Goal: Navigation & Orientation: Find specific page/section

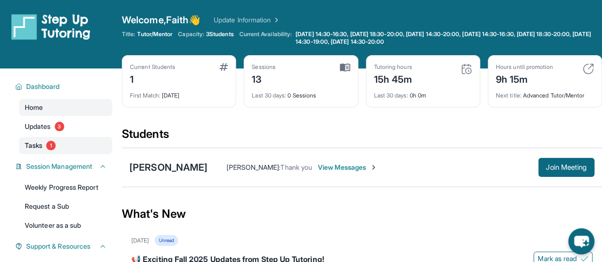
click at [46, 141] on link "Tasks 1" at bounding box center [65, 145] width 93 height 17
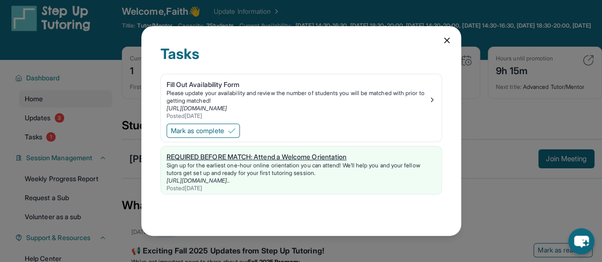
scroll to position [10, 0]
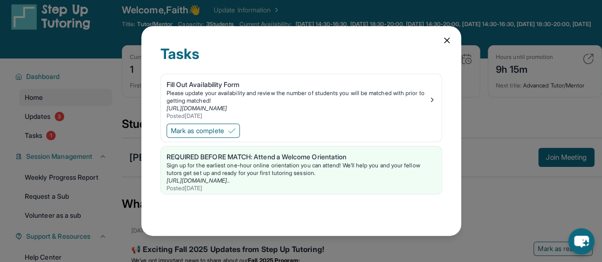
click at [444, 48] on div "Tasks Fill Out Availability Form Please update your availability and review the…" at bounding box center [301, 131] width 320 height 210
click at [191, 135] on span "Mark as complete" at bounding box center [197, 131] width 53 height 10
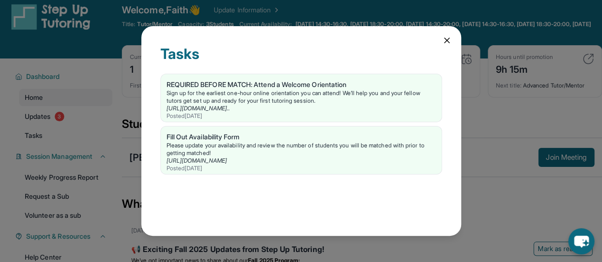
click at [68, 118] on div "Tasks REQUIRED BEFORE MATCH: Attend a Welcome Orientation Sign up for the earli…" at bounding box center [301, 131] width 602 height 262
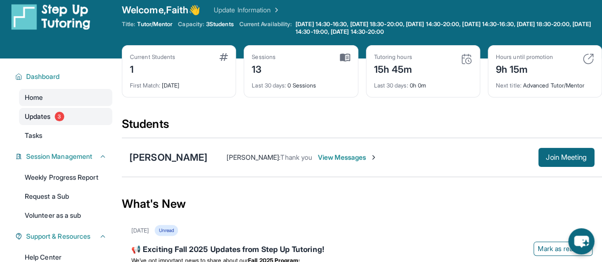
click at [64, 121] on link "Updates 3" at bounding box center [65, 116] width 93 height 17
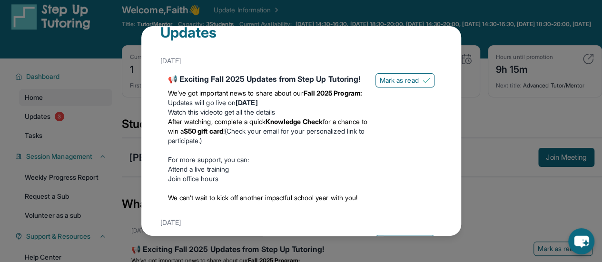
scroll to position [27, 0]
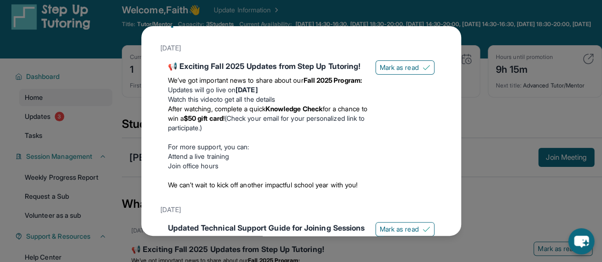
click at [316, 85] on p "We’ve got important news to share about our Fall 2025 Program:" at bounding box center [268, 81] width 200 height 10
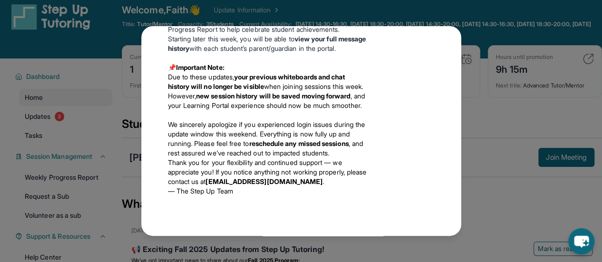
scroll to position [566, 0]
click at [511, 138] on div "Updates [DATE] 📢 Exciting Fall 2025 Updates from Step Up Tutoring! We’ve got im…" at bounding box center [301, 131] width 602 height 262
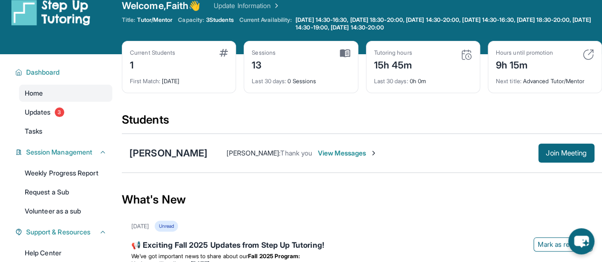
scroll to position [8, 0]
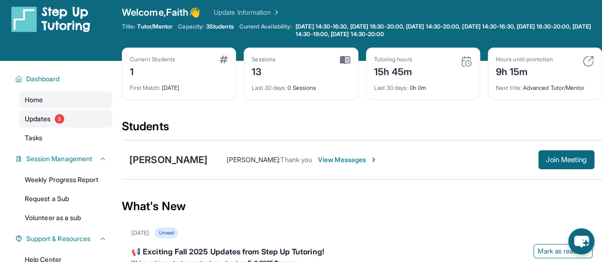
click at [69, 115] on link "Updates 3" at bounding box center [65, 118] width 93 height 17
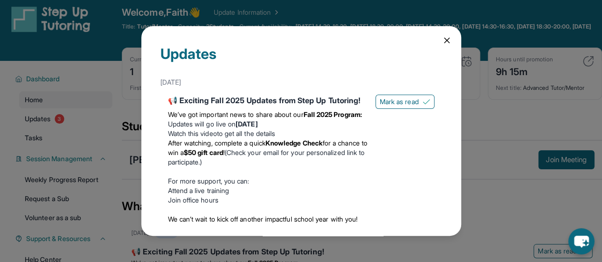
click at [443, 43] on icon at bounding box center [447, 41] width 10 height 10
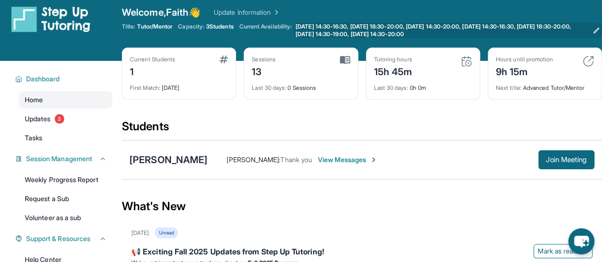
click at [594, 31] on icon at bounding box center [596, 31] width 6 height 6
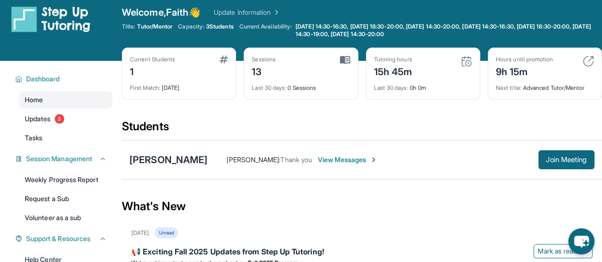
scroll to position [0, 0]
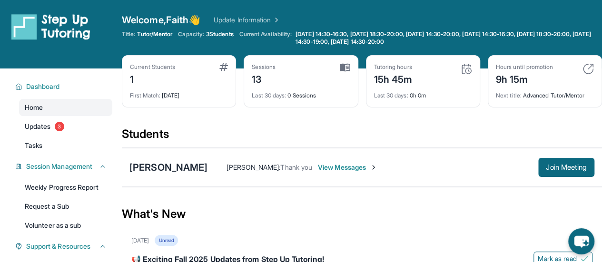
click at [499, 134] on div "Students" at bounding box center [362, 137] width 480 height 21
click at [561, 174] on button "Join Meeting" at bounding box center [566, 167] width 56 height 19
click at [575, 168] on span "Join Meeting" at bounding box center [566, 168] width 41 height 6
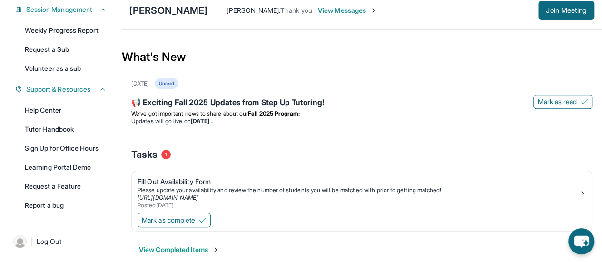
scroll to position [170, 0]
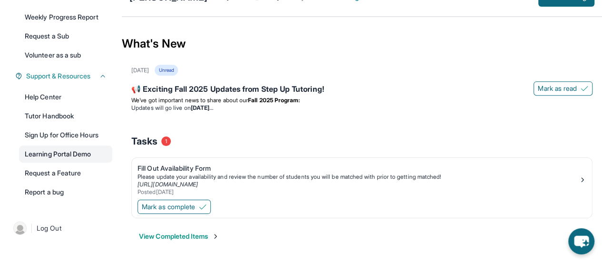
click at [89, 148] on link "Learning Portal Demo" at bounding box center [65, 154] width 93 height 17
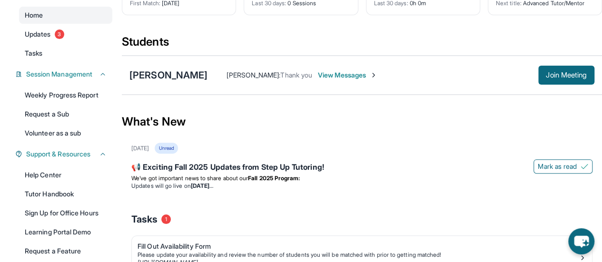
scroll to position [92, 0]
click at [538, 74] on button "Join Meeting" at bounding box center [566, 75] width 56 height 19
